Goal: Find specific page/section: Find specific page/section

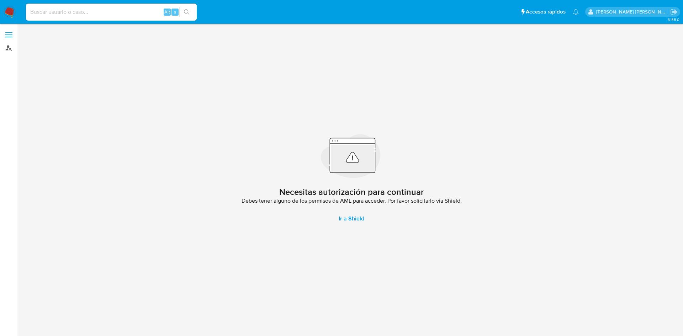
click at [3, 48] on link "Buscador de personas" at bounding box center [42, 47] width 85 height 11
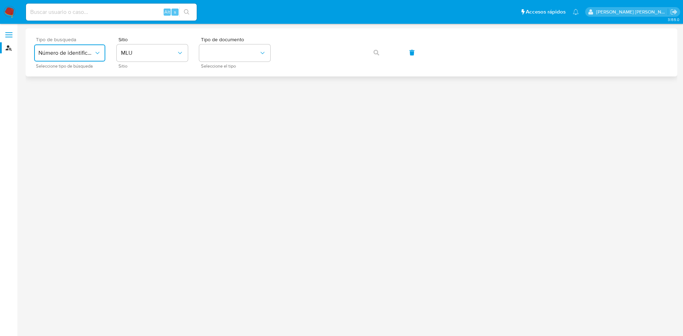
click at [82, 55] on span "Número de identificación" at bounding box center [66, 52] width 56 height 7
click at [79, 99] on div "User ID" at bounding box center [67, 96] width 58 height 17
click at [374, 51] on icon "button" at bounding box center [377, 53] width 6 height 6
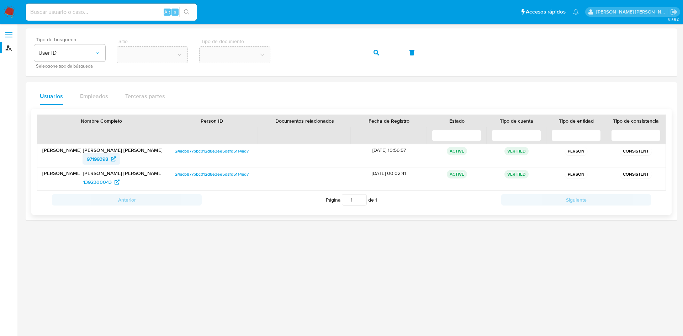
click at [109, 158] on span "97199398" at bounding box center [101, 158] width 29 height 11
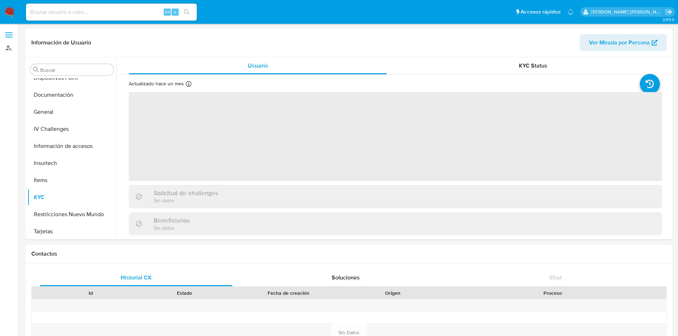
scroll to position [130, 0]
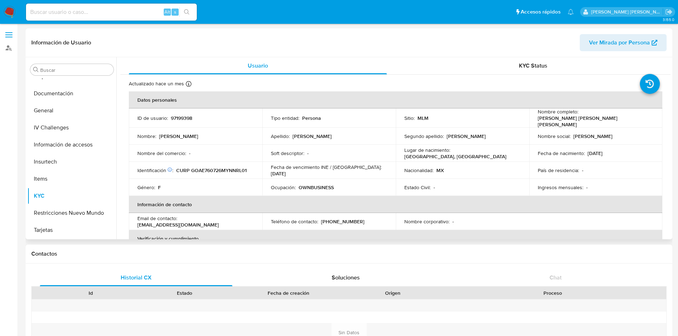
select select "10"
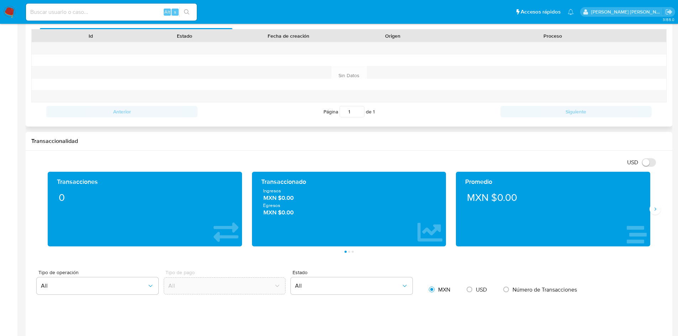
scroll to position [258, 0]
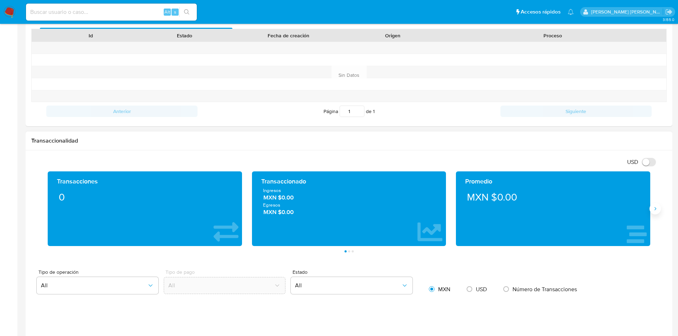
click at [655, 207] on icon "Siguiente" at bounding box center [655, 209] width 6 height 6
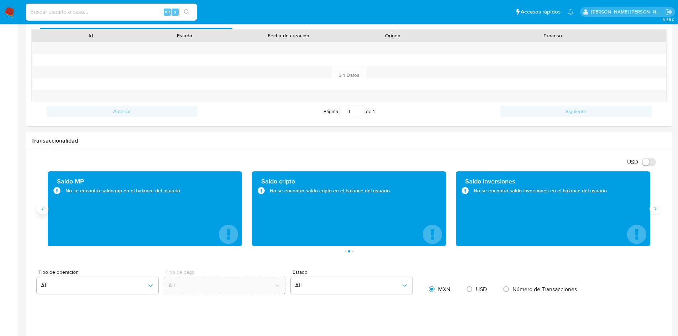
click at [44, 210] on icon "Anterior" at bounding box center [43, 209] width 6 height 6
